Goal: Check status: Check status

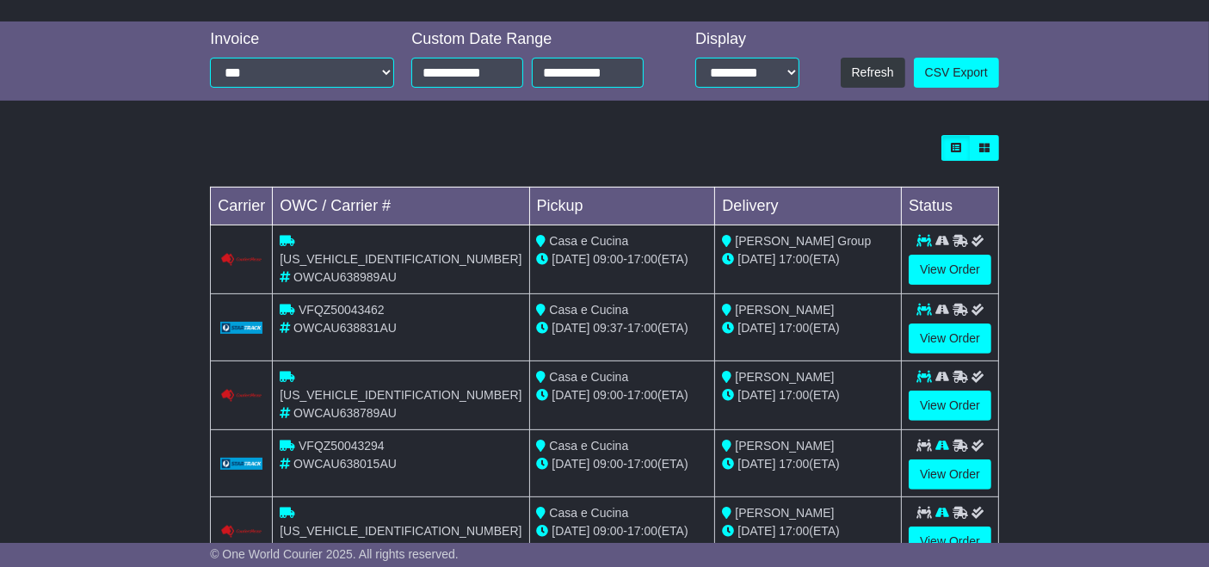
scroll to position [601, 0]
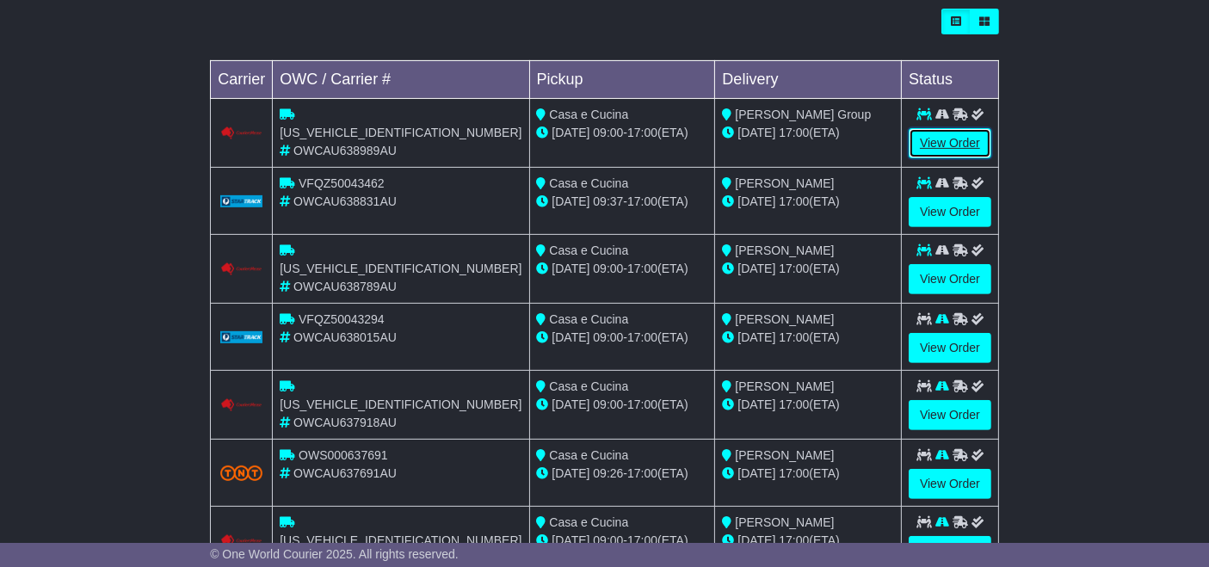
click at [946, 142] on link "View Order" at bounding box center [950, 143] width 83 height 30
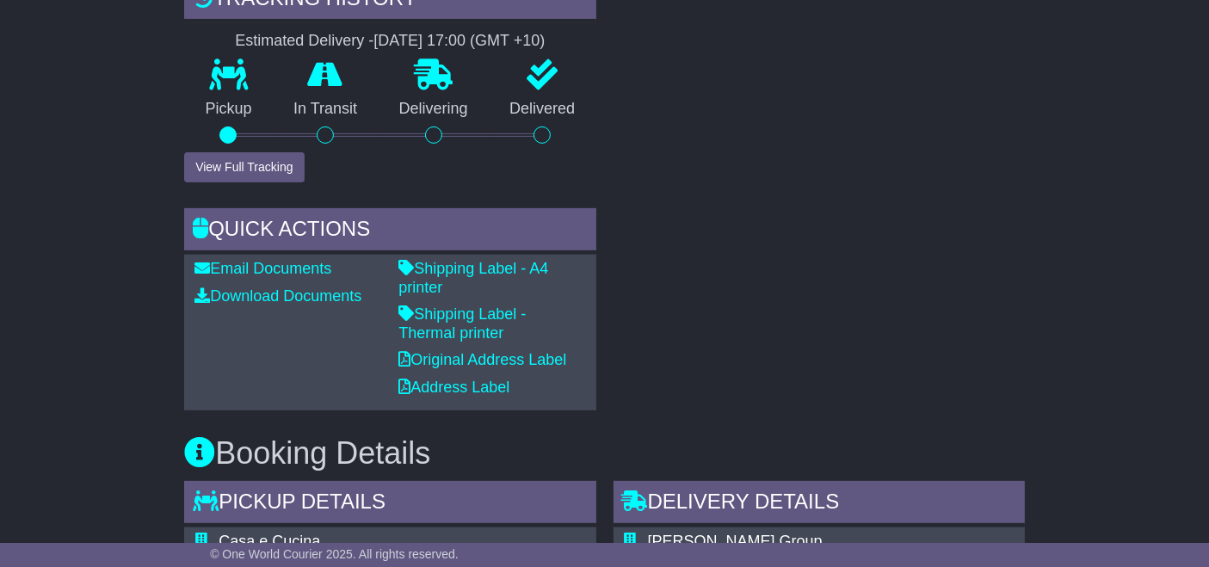
scroll to position [629, 0]
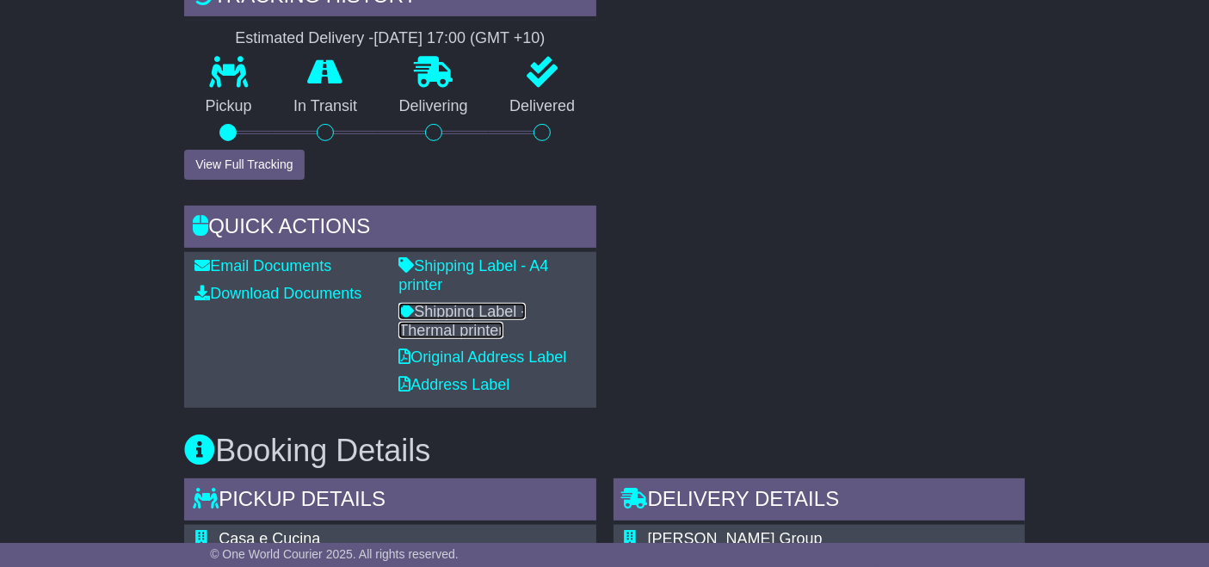
click at [526, 303] on link "Shipping Label - Thermal printer" at bounding box center [462, 321] width 127 height 36
